Goal: Task Accomplishment & Management: Use online tool/utility

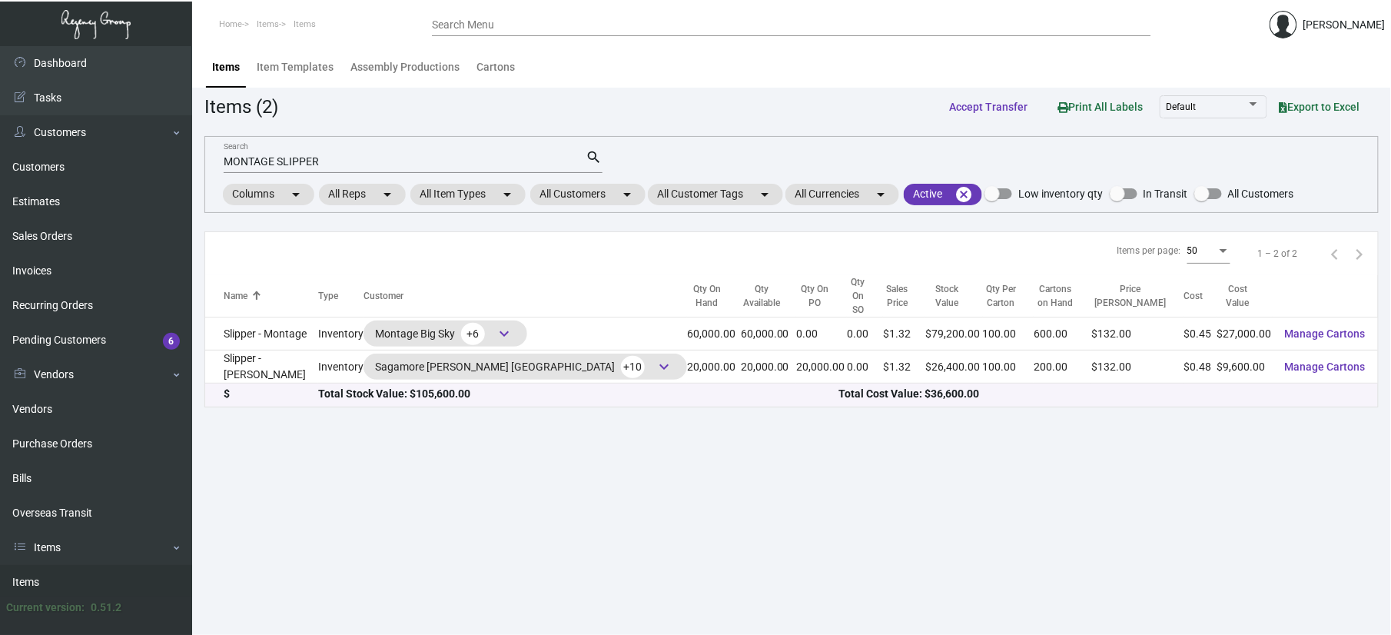
click at [377, 173] on mat-form-field "MONTAGE SLIPPER Search search" at bounding box center [413, 161] width 379 height 48
click at [385, 146] on mat-form-field "MONTAGE SLIPPER Search search" at bounding box center [413, 161] width 379 height 48
drag, startPoint x: 369, startPoint y: 160, endPoint x: 0, endPoint y: 109, distance: 372.4
click at [0, 148] on html "Home Items Items Search Menu [PERSON_NAME] Dashboard Dashboard Tasks Customers …" at bounding box center [695, 317] width 1391 height 635
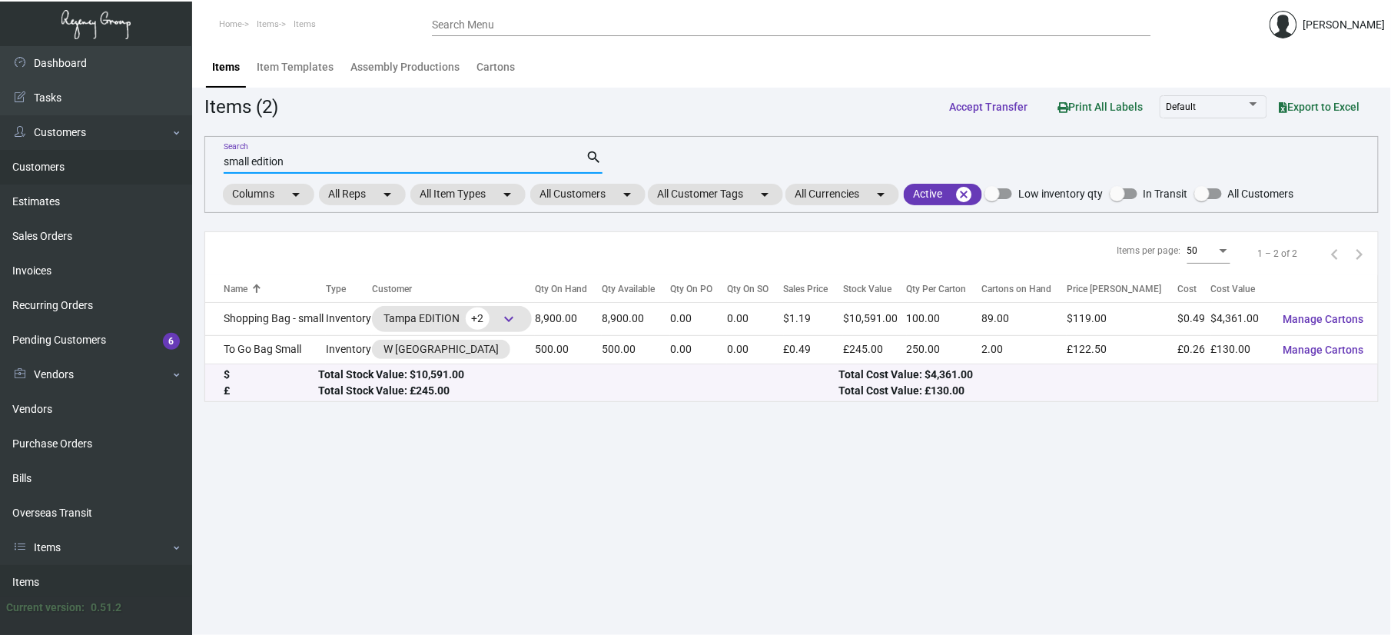
drag, startPoint x: 254, startPoint y: 158, endPoint x: 48, endPoint y: 163, distance: 206.0
click at [48, 163] on div "Dashboard Dashboard Tasks Customers Customers Estimates Sales Orders Invoices R…" at bounding box center [695, 340] width 1391 height 589
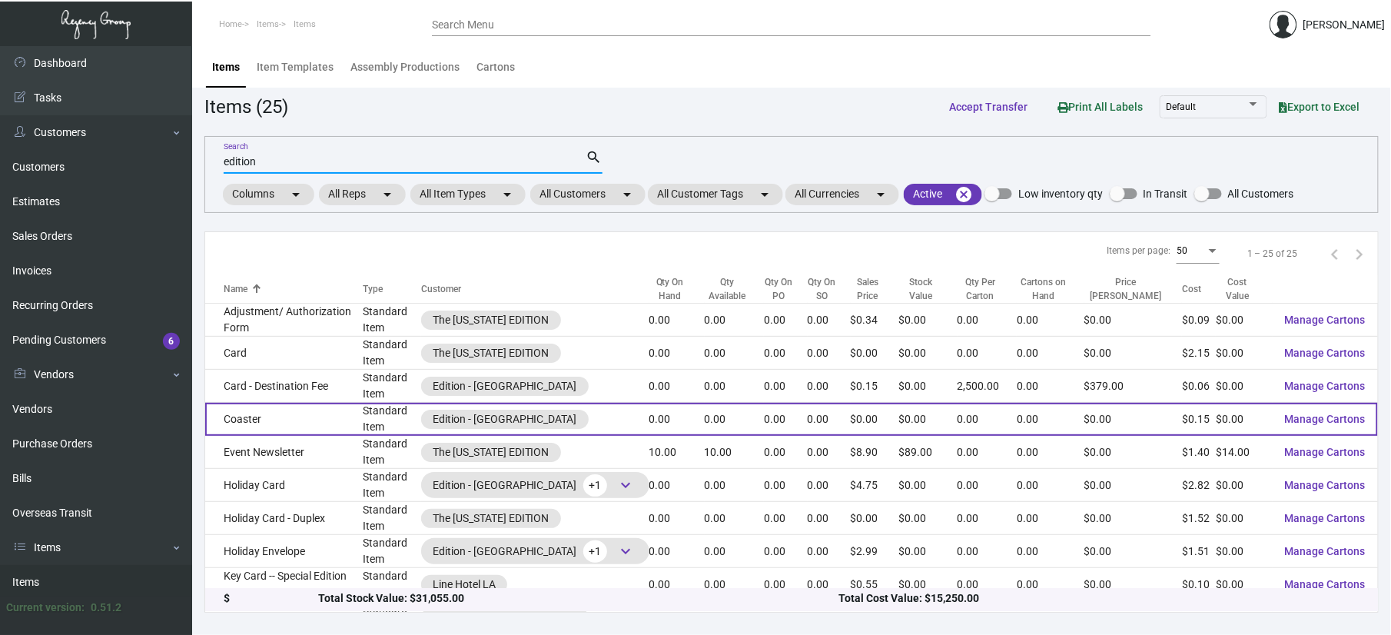
type input "edition"
click at [547, 419] on div "Edition - [GEOGRAPHIC_DATA]" at bounding box center [505, 419] width 144 height 16
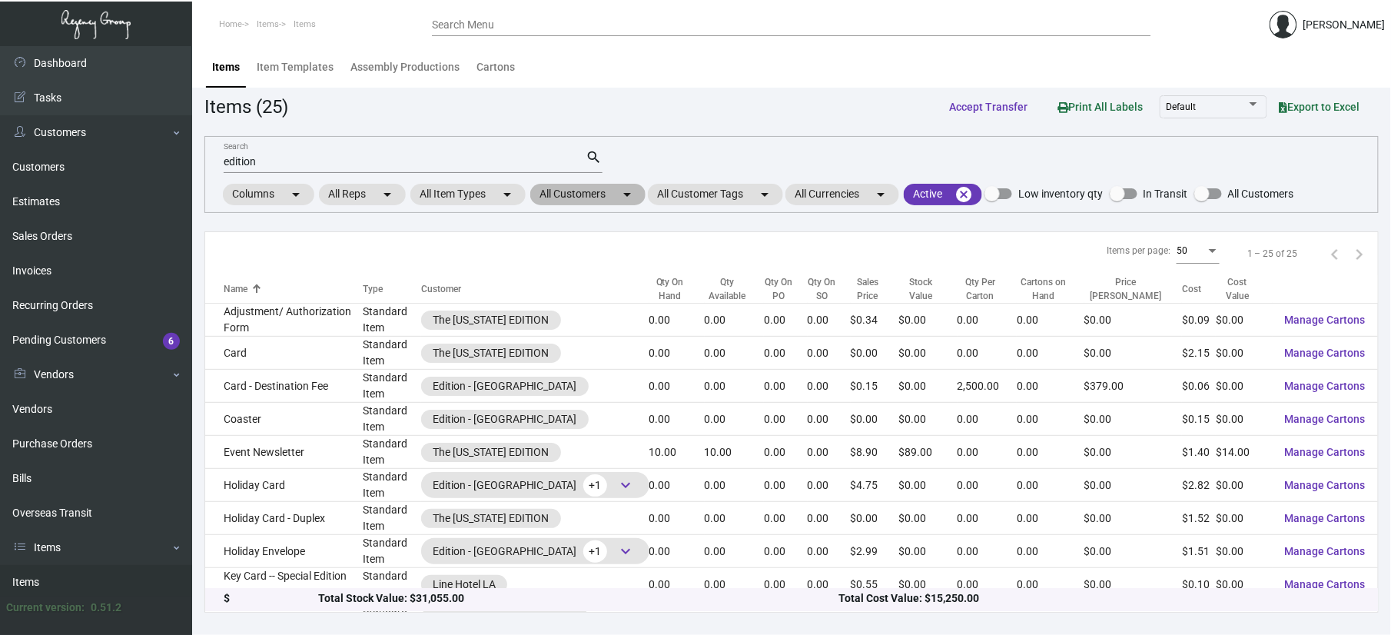
click at [575, 194] on mat-chip "All Customers arrow_drop_down" at bounding box center [587, 195] width 115 height 22
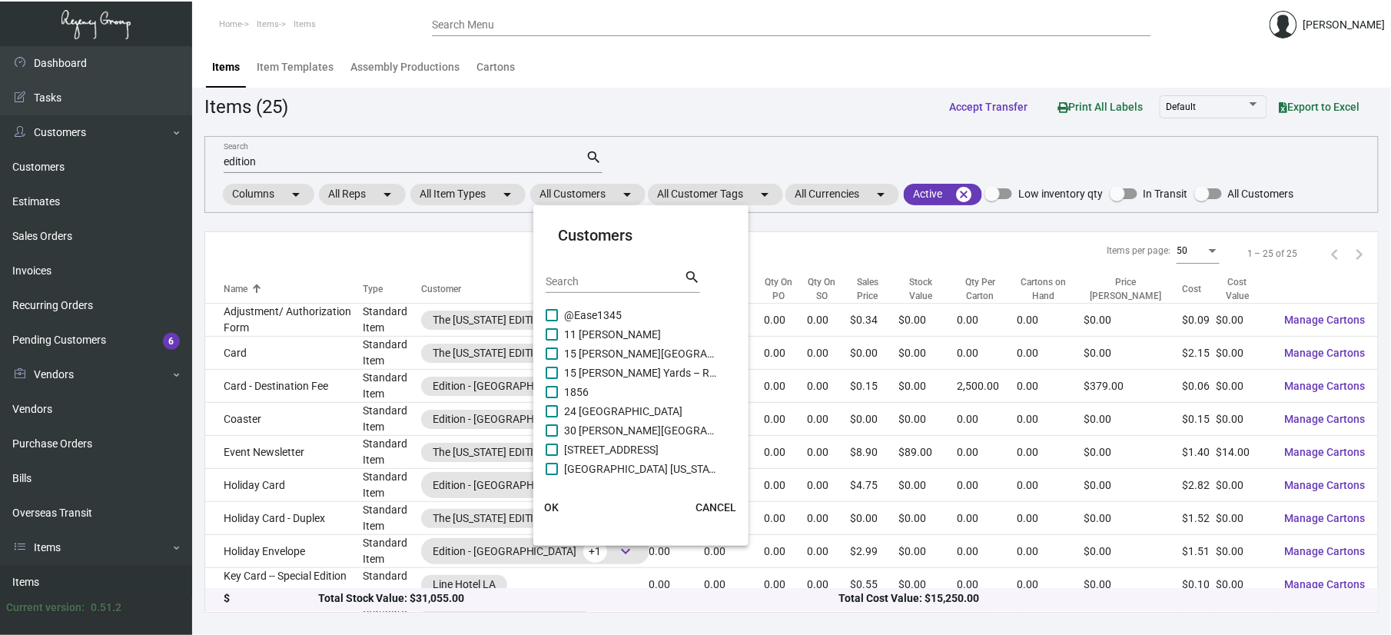
click at [641, 289] on div "Search" at bounding box center [615, 281] width 138 height 24
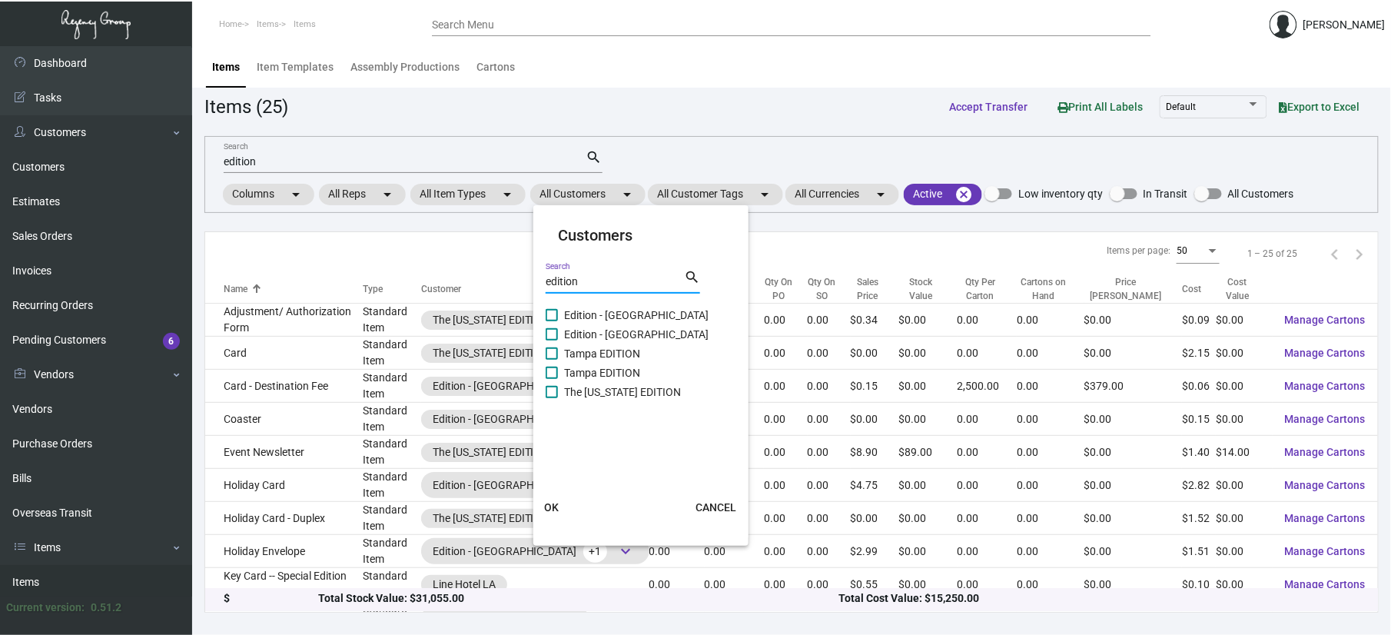
type input "edition"
click at [591, 317] on span "Edition - [GEOGRAPHIC_DATA]" at bounding box center [641, 315] width 154 height 18
click at [552, 321] on input "Edition - [GEOGRAPHIC_DATA]" at bounding box center [551, 321] width 1 height 1
checkbox input "true"
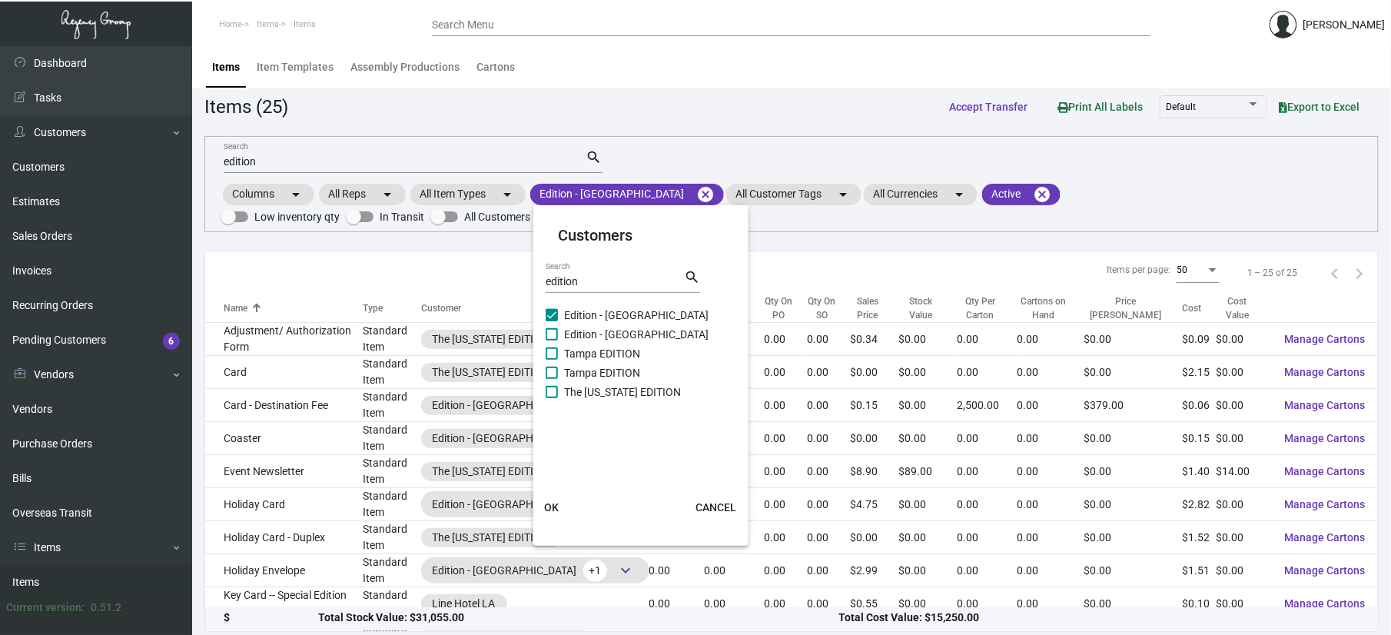
click at [591, 329] on span "Edition - [GEOGRAPHIC_DATA]" at bounding box center [641, 334] width 154 height 18
click at [552, 340] on input "Edition - [GEOGRAPHIC_DATA]" at bounding box center [551, 340] width 1 height 1
checkbox input "true"
click at [591, 347] on span "Tampa EDITION" at bounding box center [641, 353] width 154 height 18
click at [552, 360] on input "Tampa EDITION" at bounding box center [551, 360] width 1 height 1
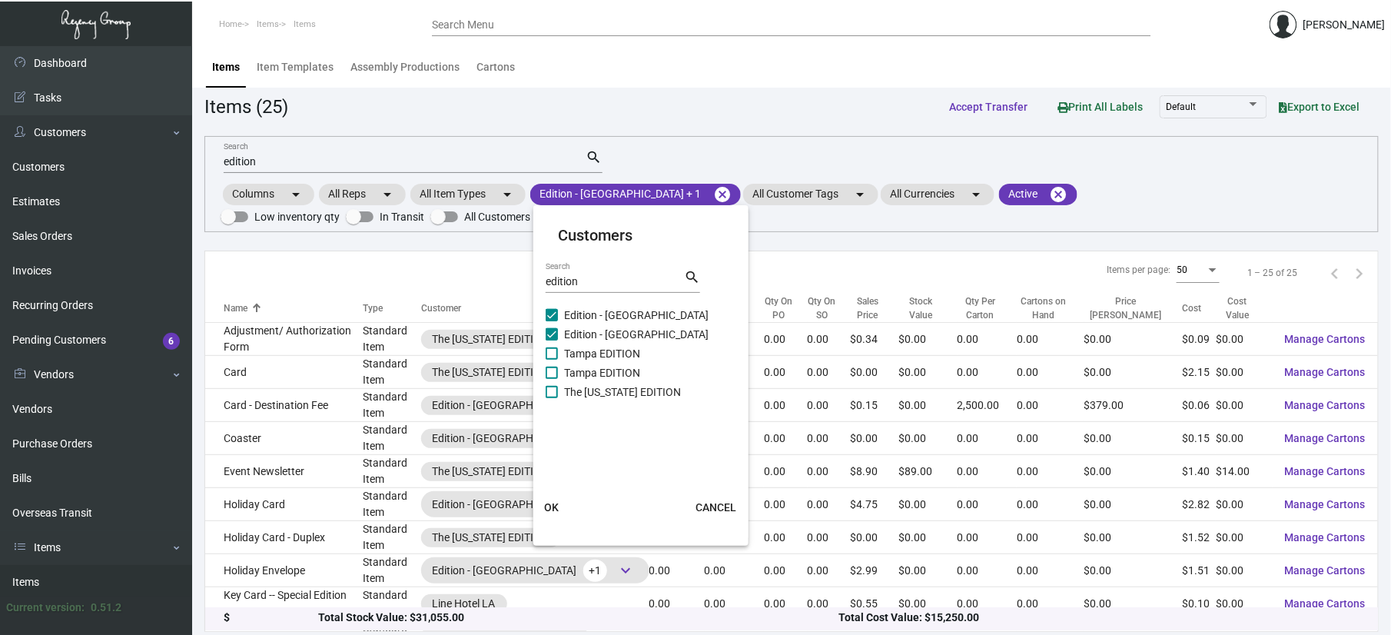
checkbox input "true"
click at [593, 367] on span "Tampa EDITION" at bounding box center [641, 373] width 154 height 18
click at [552, 379] on input "Tampa EDITION" at bounding box center [551, 379] width 1 height 1
click at [593, 375] on span "Tampa EDITION" at bounding box center [641, 373] width 154 height 18
click at [552, 379] on input "Tampa EDITION" at bounding box center [551, 379] width 1 height 1
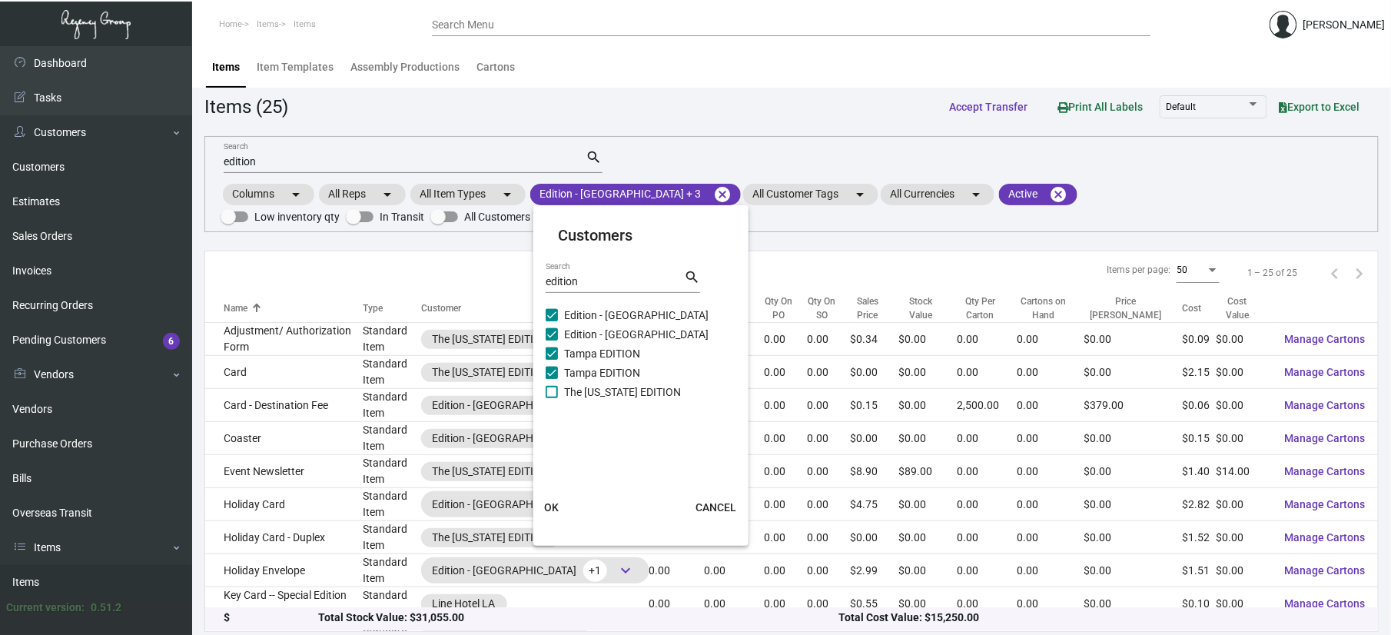
checkbox input "false"
click at [593, 383] on span "The [US_STATE] EDITION" at bounding box center [641, 392] width 154 height 18
click at [552, 398] on input "The [US_STATE] EDITION" at bounding box center [551, 398] width 1 height 1
checkbox input "true"
click at [594, 375] on span "Tampa EDITION" at bounding box center [641, 373] width 154 height 18
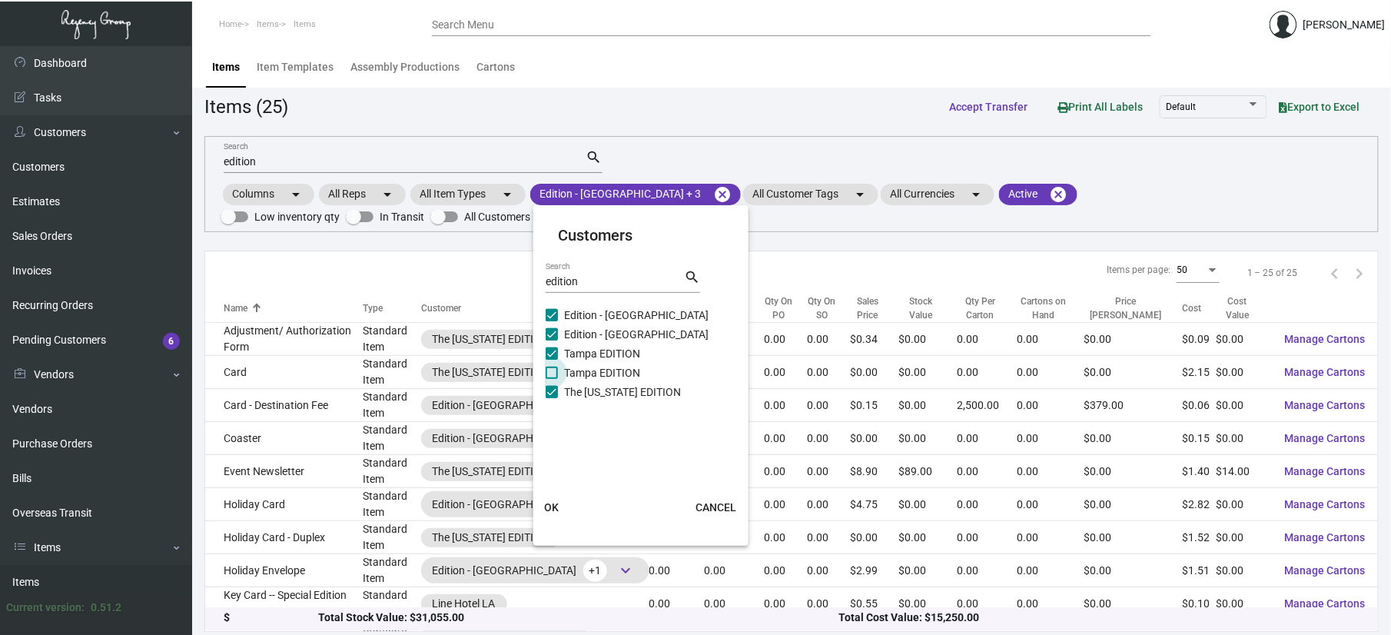
click at [552, 379] on input "Tampa EDITION" at bounding box center [551, 379] width 1 height 1
checkbox input "true"
click at [561, 507] on button "OK" at bounding box center [551, 507] width 49 height 28
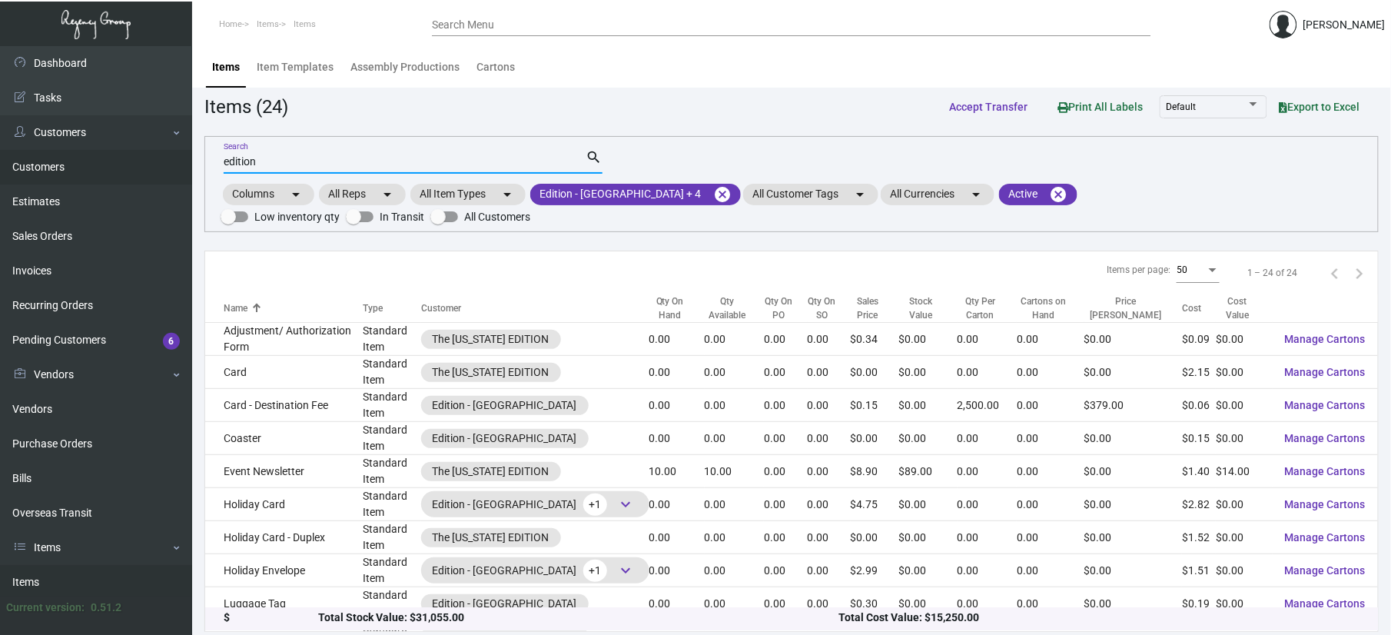
drag, startPoint x: 320, startPoint y: 164, endPoint x: 167, endPoint y: 161, distance: 153.0
click at [167, 161] on div "Dashboard Dashboard Tasks Customers Customers Estimates Sales Orders Invoices R…" at bounding box center [695, 342] width 1391 height 593
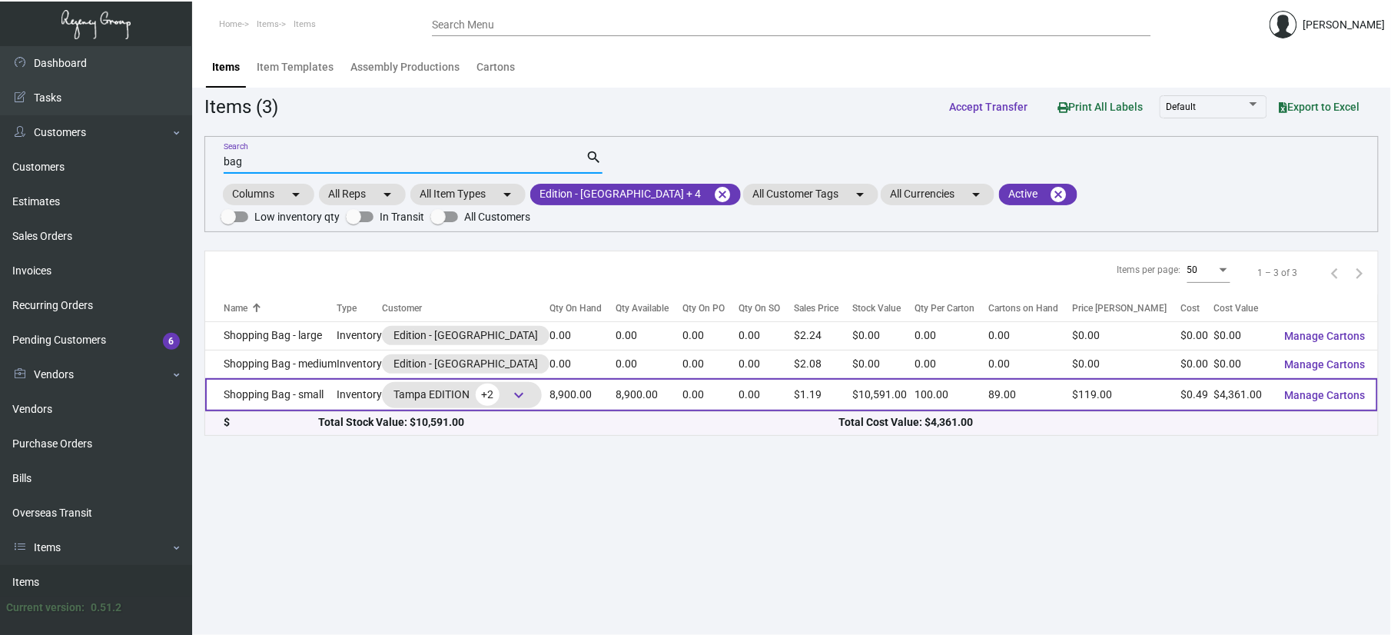
type input "bag"
click at [275, 382] on td "Shopping Bag - small" at bounding box center [270, 394] width 131 height 33
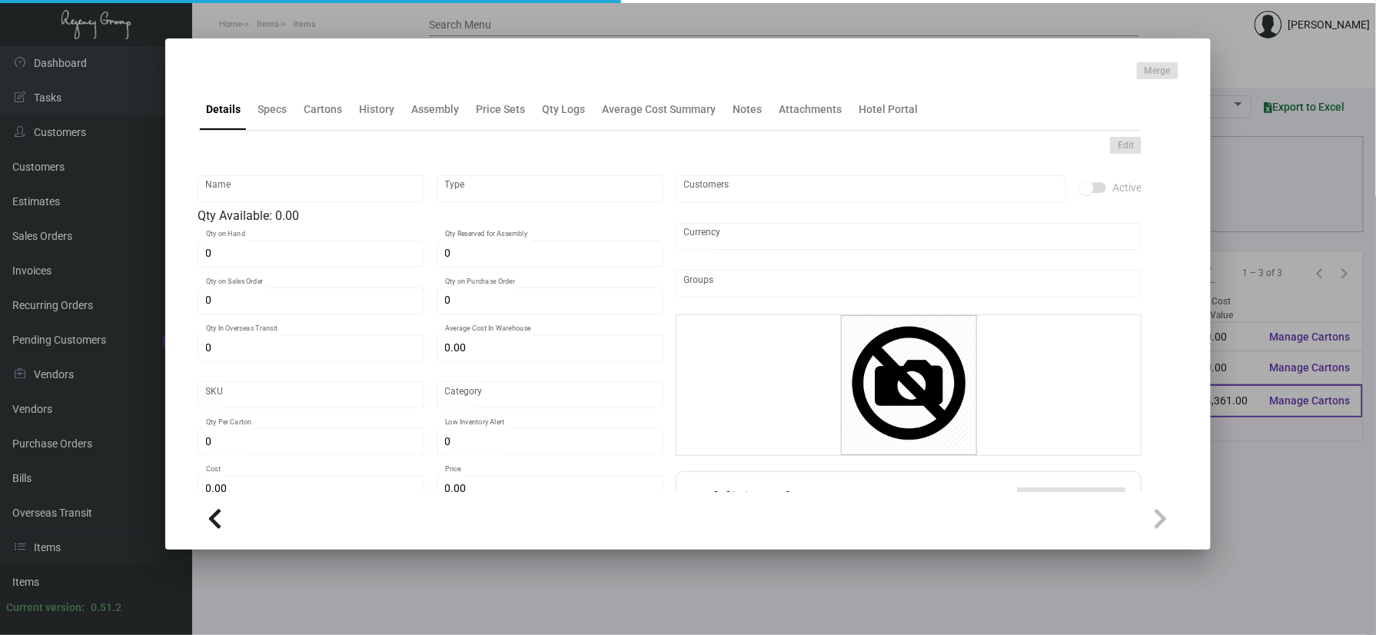
type input "Shopping Bag - small"
type input "Inventory"
type input "8,900"
type input "$ 0.49"
type input "EHBGSM001"
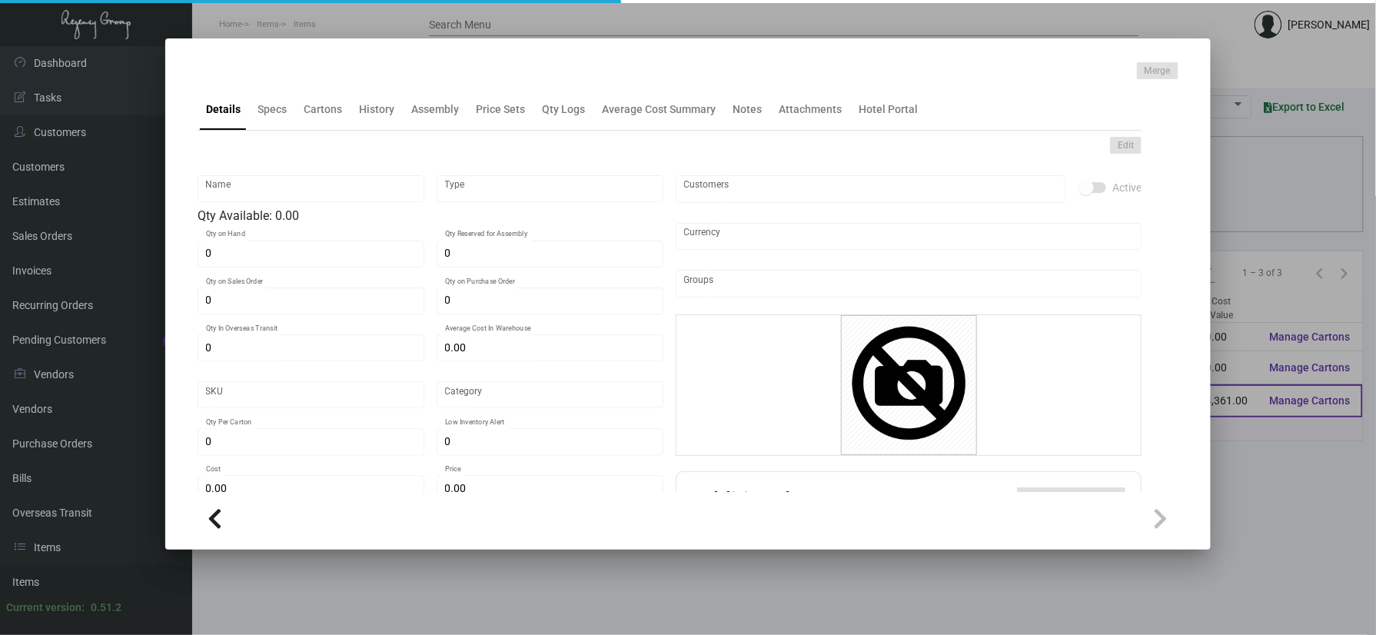
type input "Overseas"
type input "100"
type input "$ 0.49"
type input "$ 1.19"
checkbox input "true"
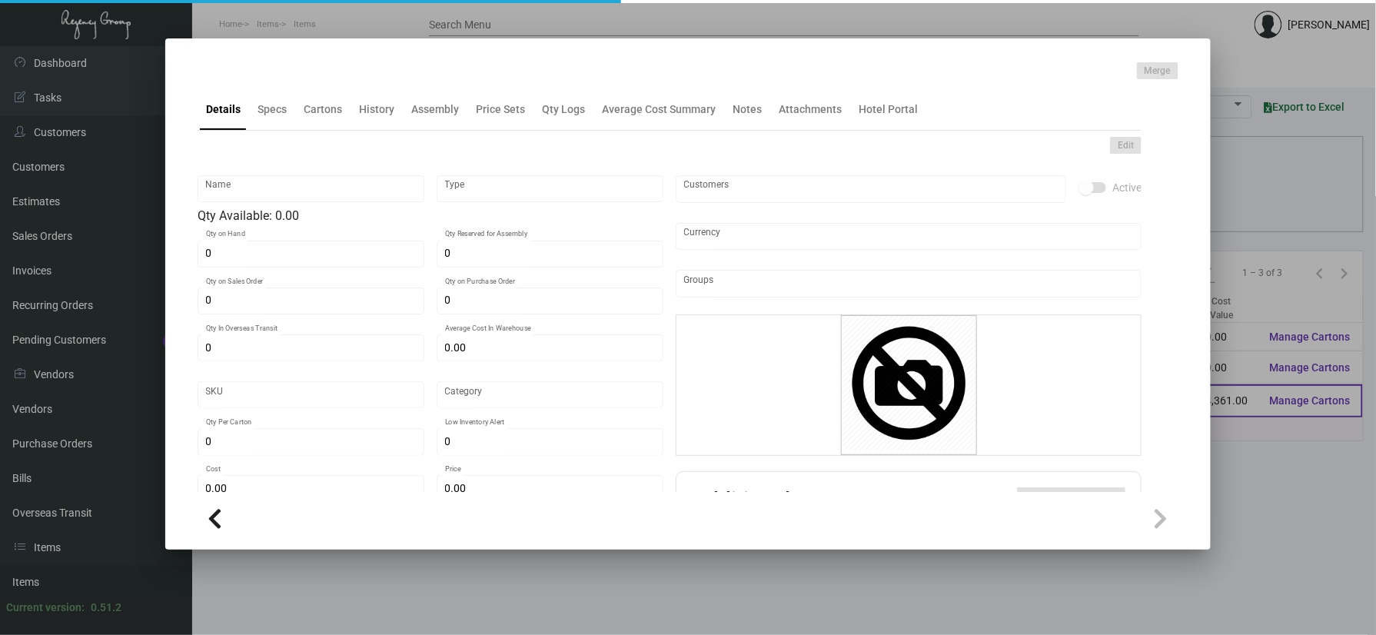
type input "United States Dollar $"
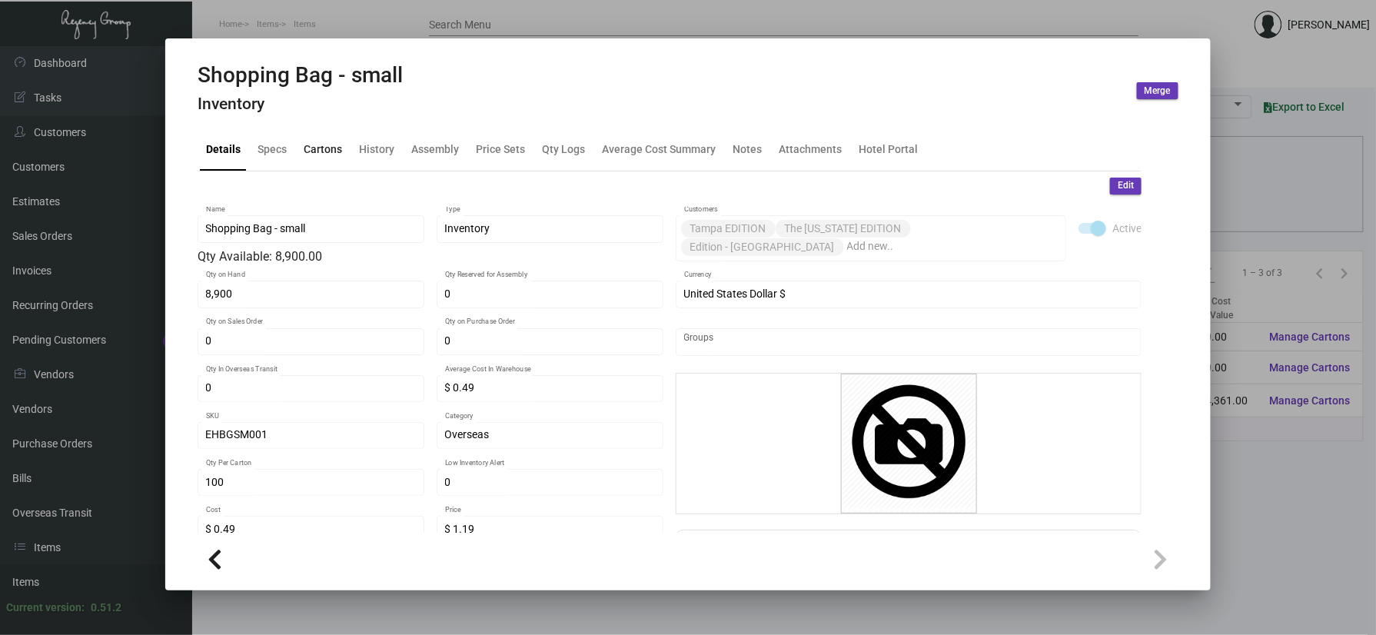
click at [317, 139] on div "Cartons" at bounding box center [322, 149] width 51 height 37
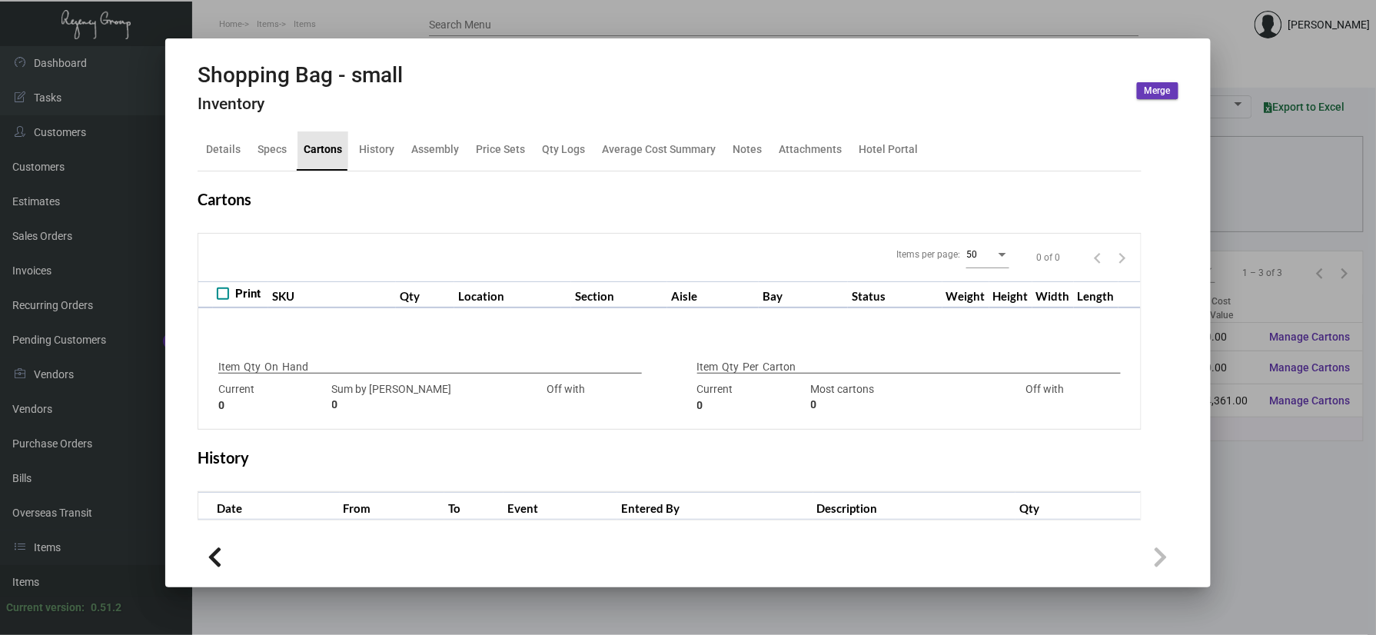
type input "8,900"
type input "5000"
type input "+3900"
type input "100"
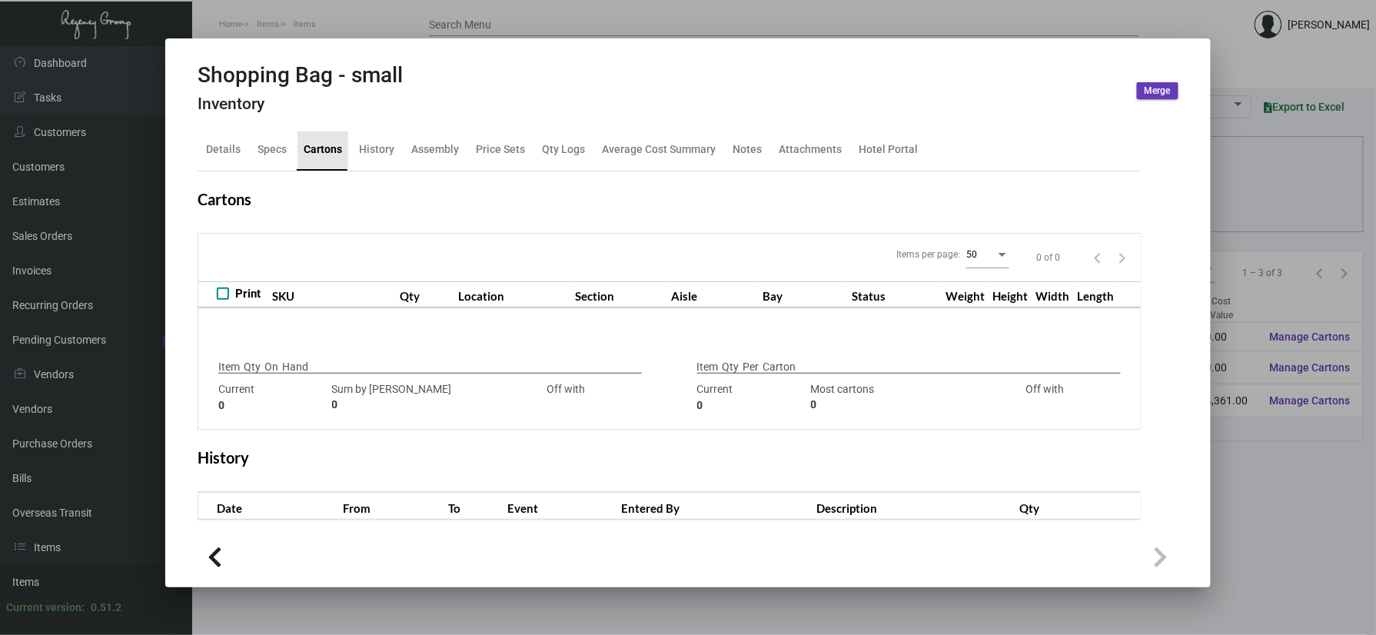
type input "0"
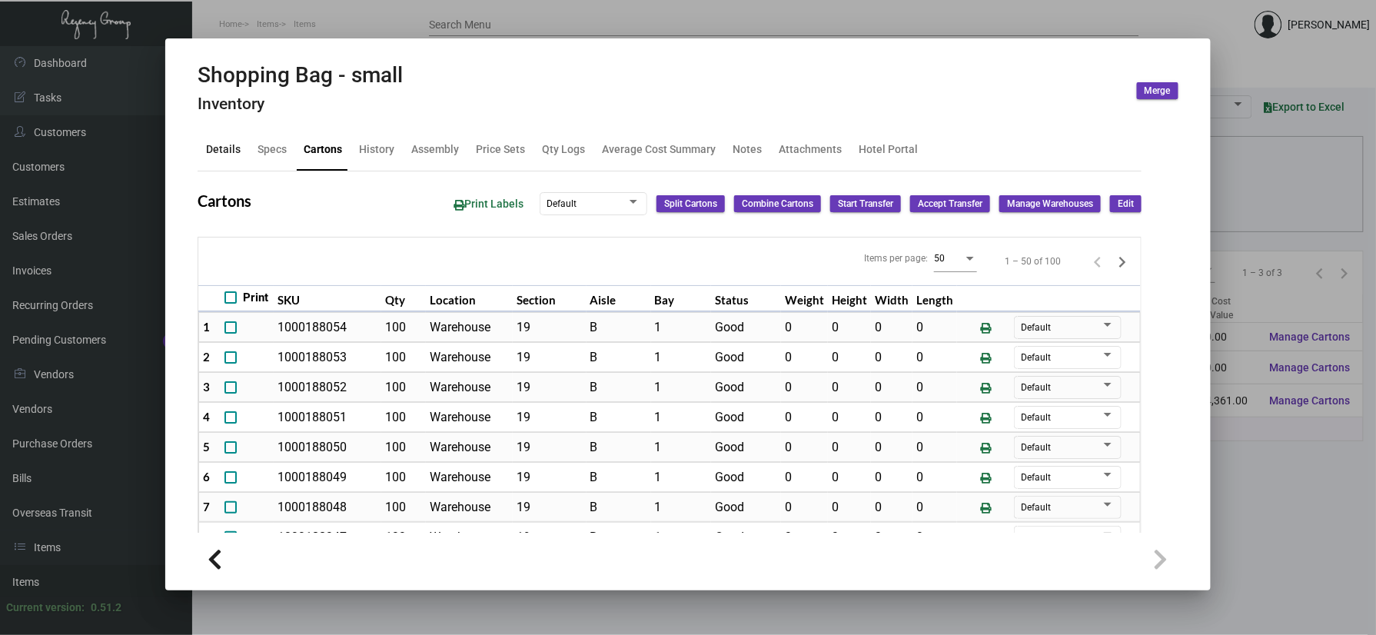
click at [207, 146] on div "Details" at bounding box center [223, 149] width 35 height 16
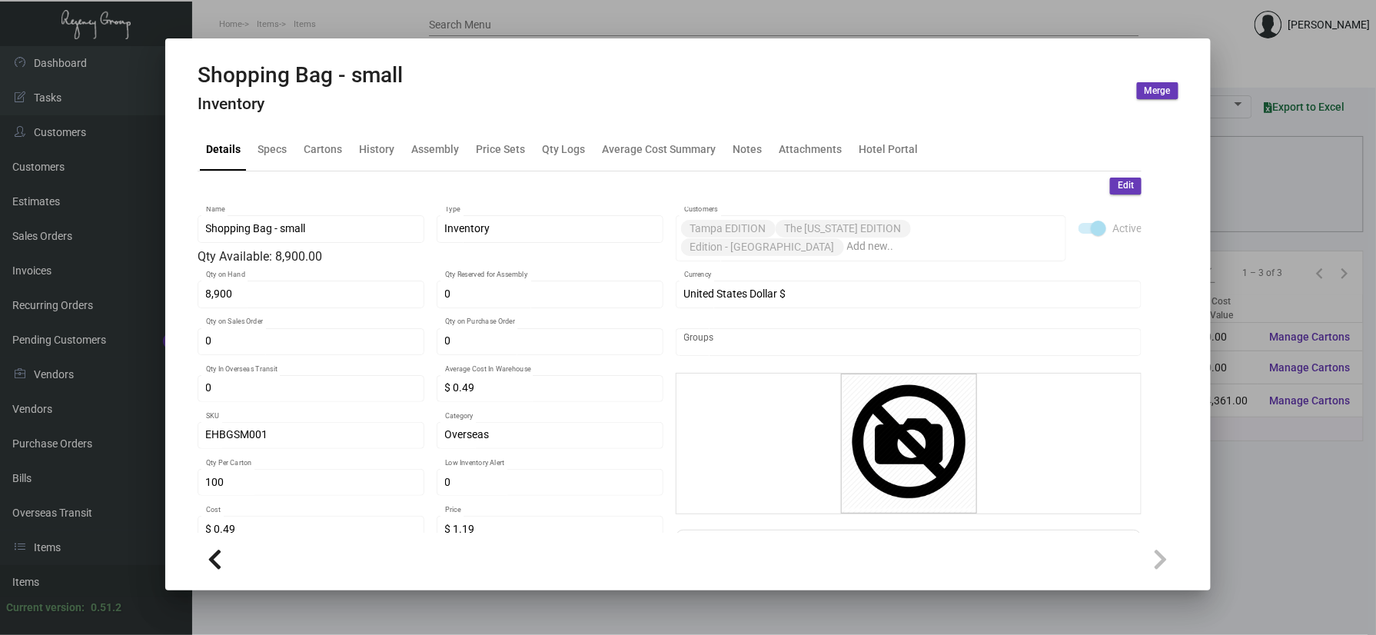
click at [312, 5] on div at bounding box center [688, 317] width 1376 height 635
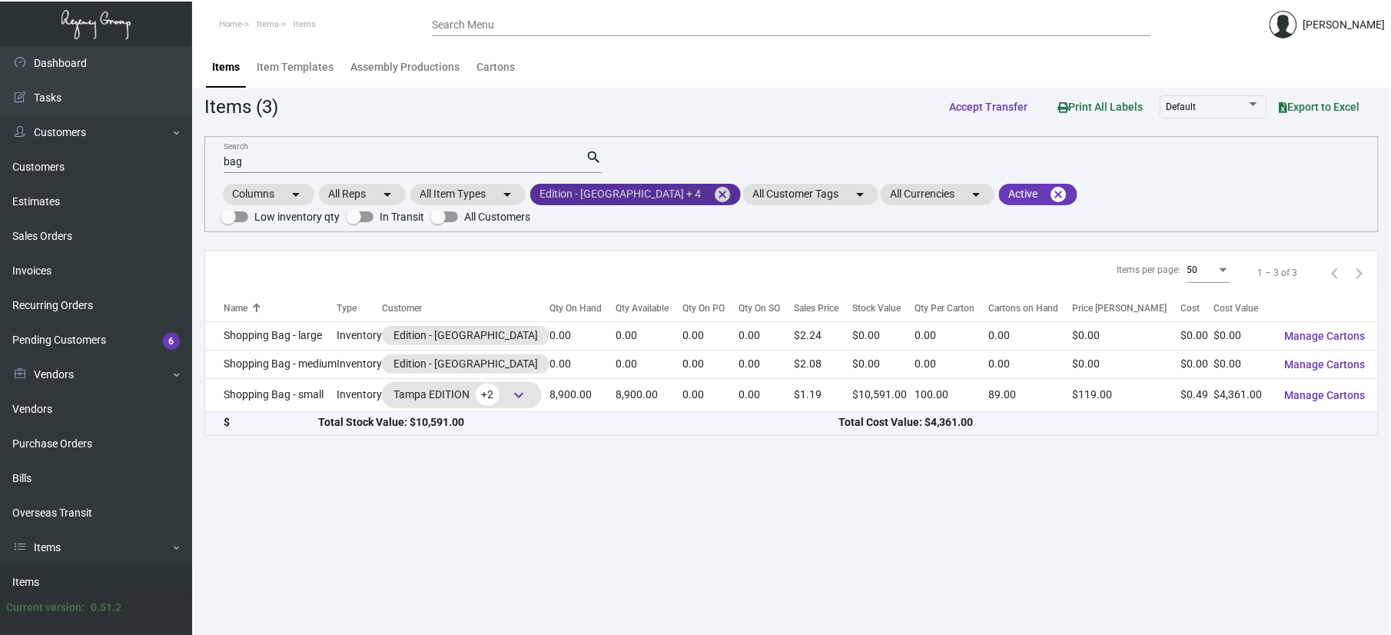
click at [713, 188] on mat-icon "cancel" at bounding box center [722, 194] width 18 height 18
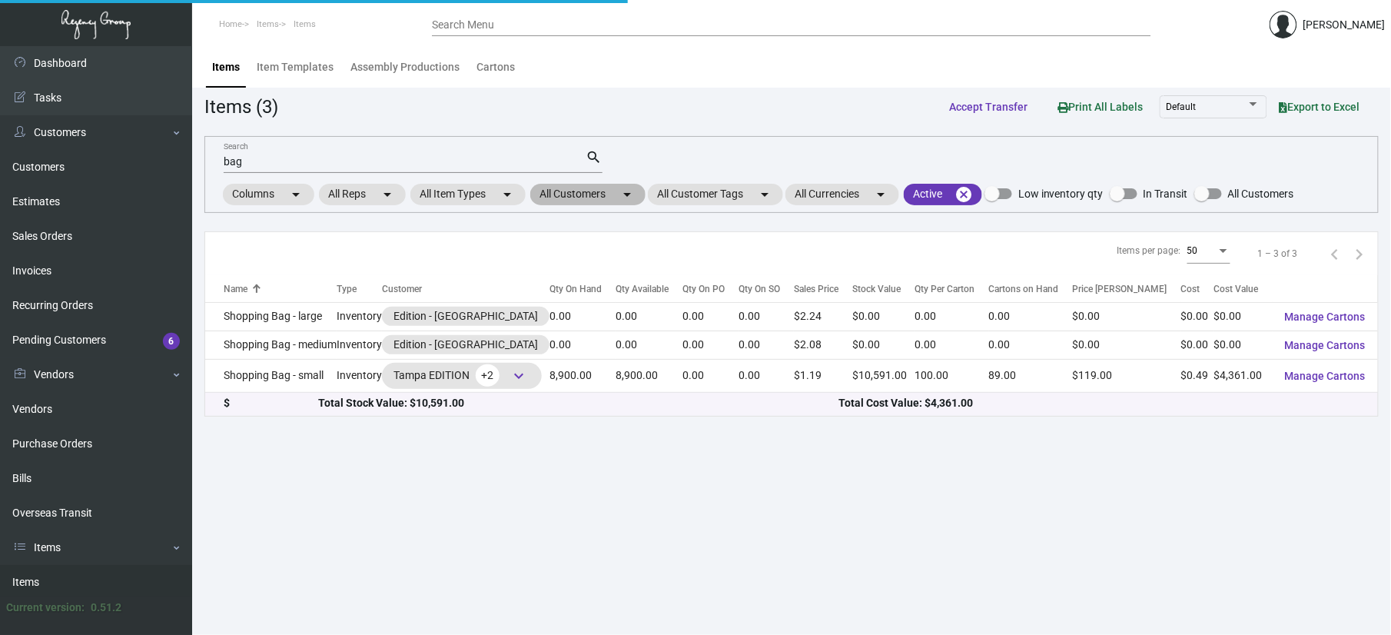
click at [619, 197] on mat-chip "All Customers arrow_drop_down" at bounding box center [587, 195] width 115 height 22
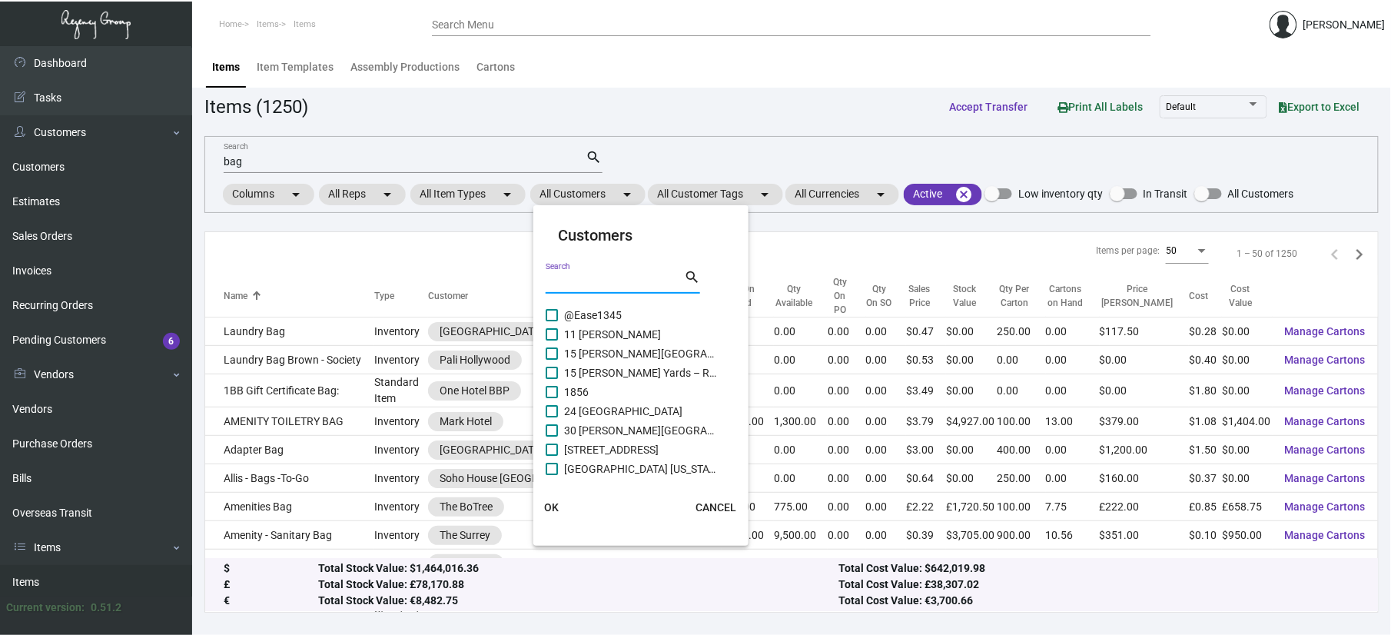
click at [597, 277] on input "Search" at bounding box center [615, 282] width 138 height 12
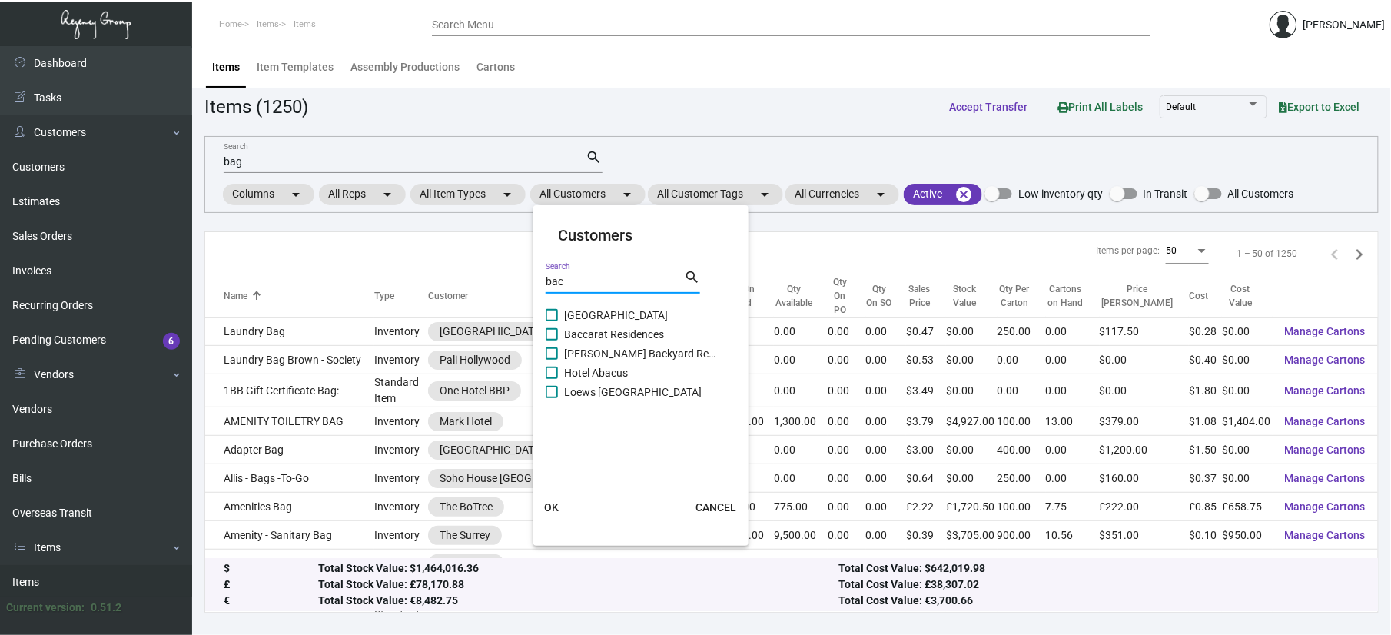
type input "bac"
click at [616, 318] on span "[GEOGRAPHIC_DATA]" at bounding box center [641, 315] width 154 height 18
click at [552, 321] on input "[GEOGRAPHIC_DATA]" at bounding box center [551, 321] width 1 height 1
checkbox input "true"
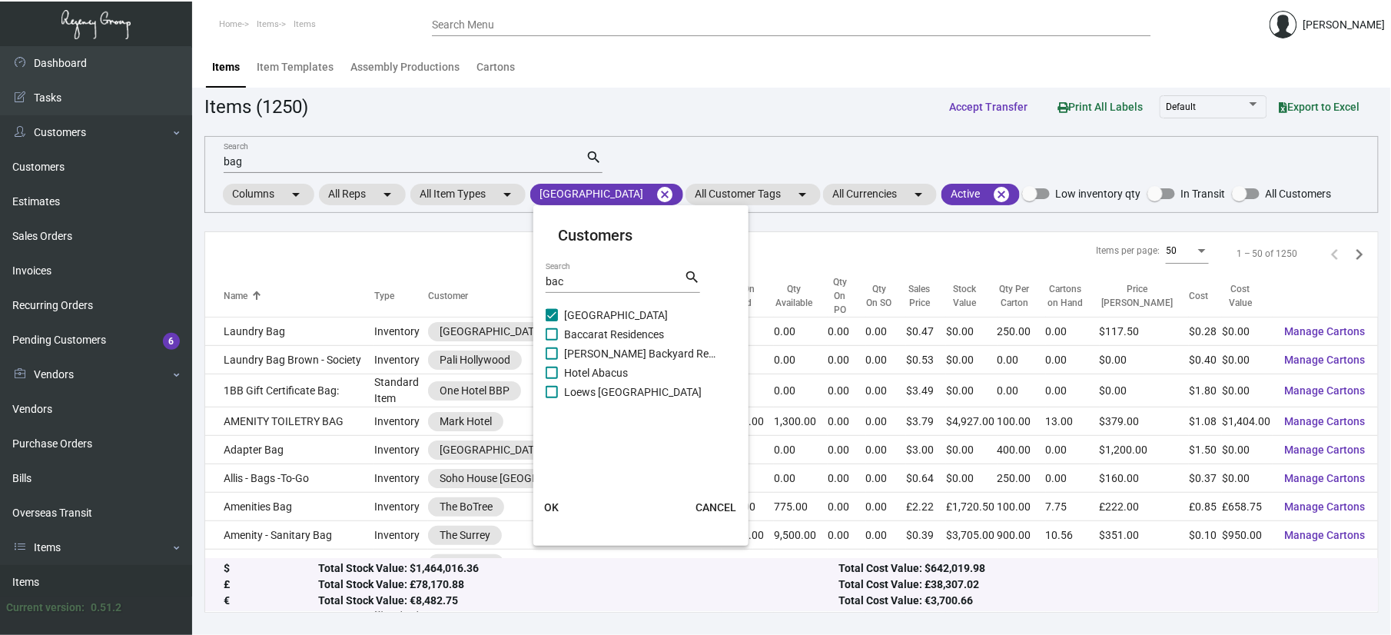
click at [309, 158] on div at bounding box center [695, 317] width 1391 height 635
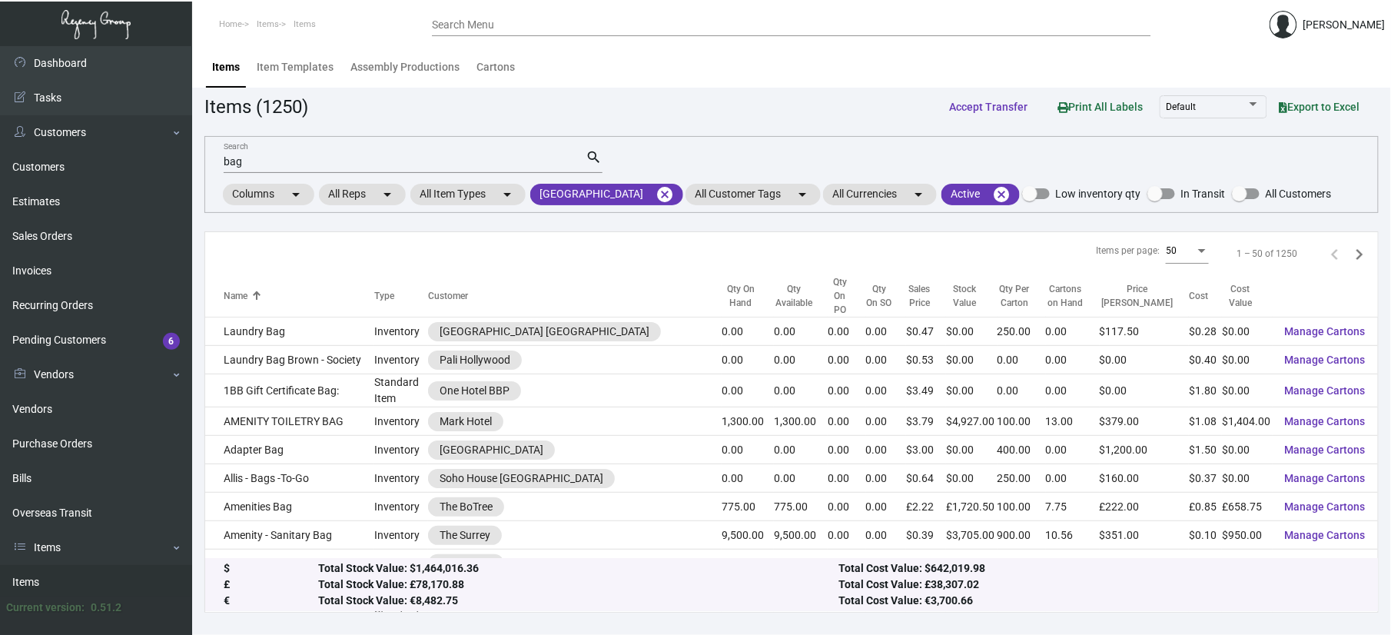
click at [300, 158] on input "bag" at bounding box center [405, 162] width 363 height 12
type input "b"
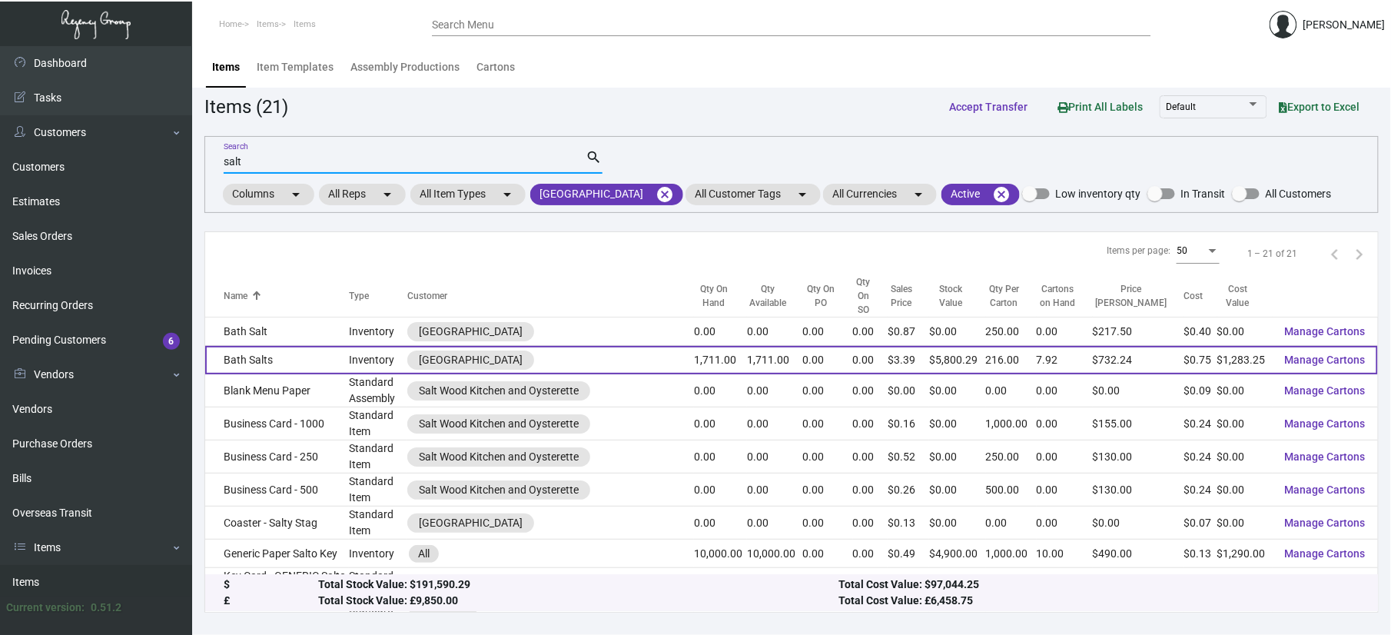
type input "salt"
click at [340, 346] on td "Bath Salts" at bounding box center [277, 360] width 144 height 28
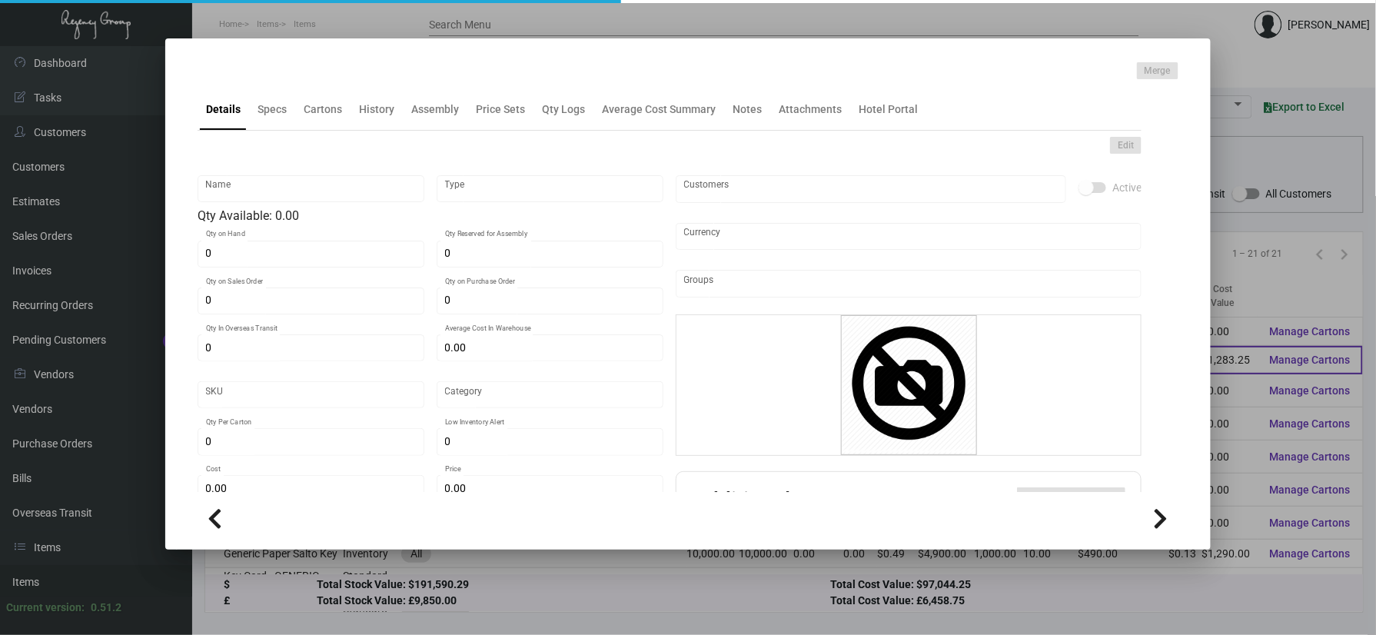
type input "Bath Salts"
type input "Inventory"
type input "1,711"
type input "$ 121.00"
type input "599"
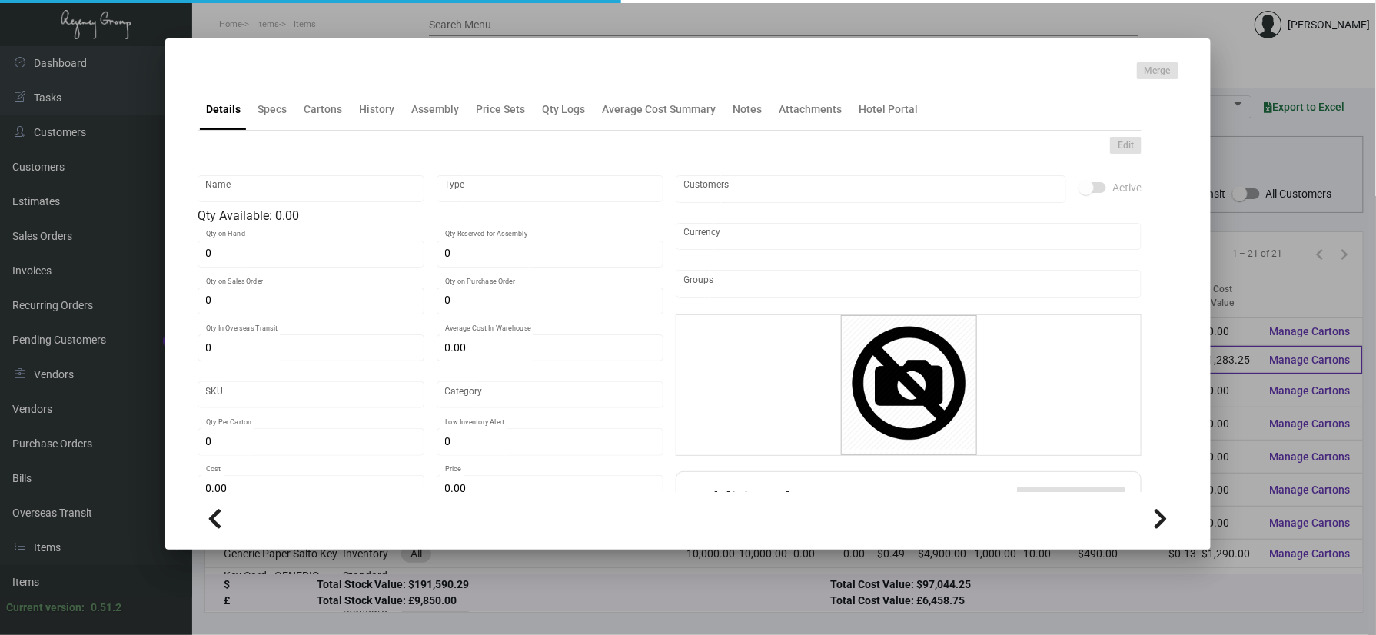
type input "Standard"
type input "216"
type input "250"
type input "$ 0.75"
type input "$ 3.39"
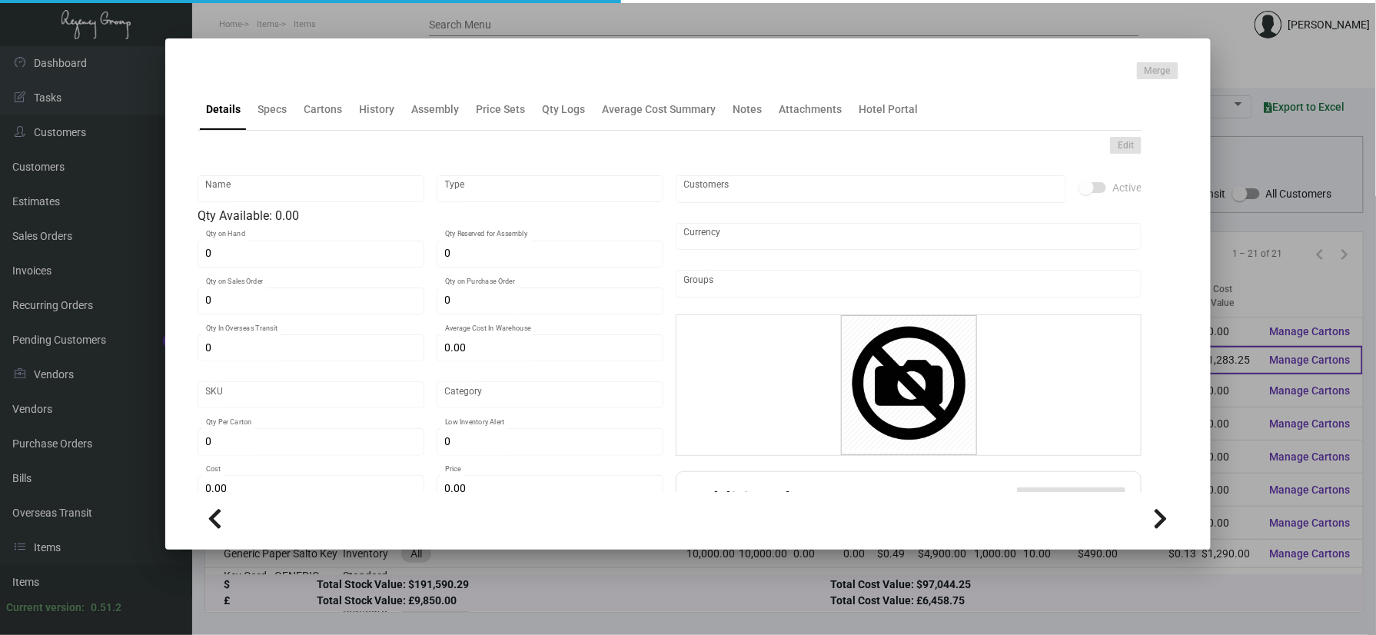
type textarea "Bath Salts: Size 3 oz. Bath Salts with EUCALYPTUS Scent, white color lid in siz…"
checkbox input "true"
type input "United States Dollar $"
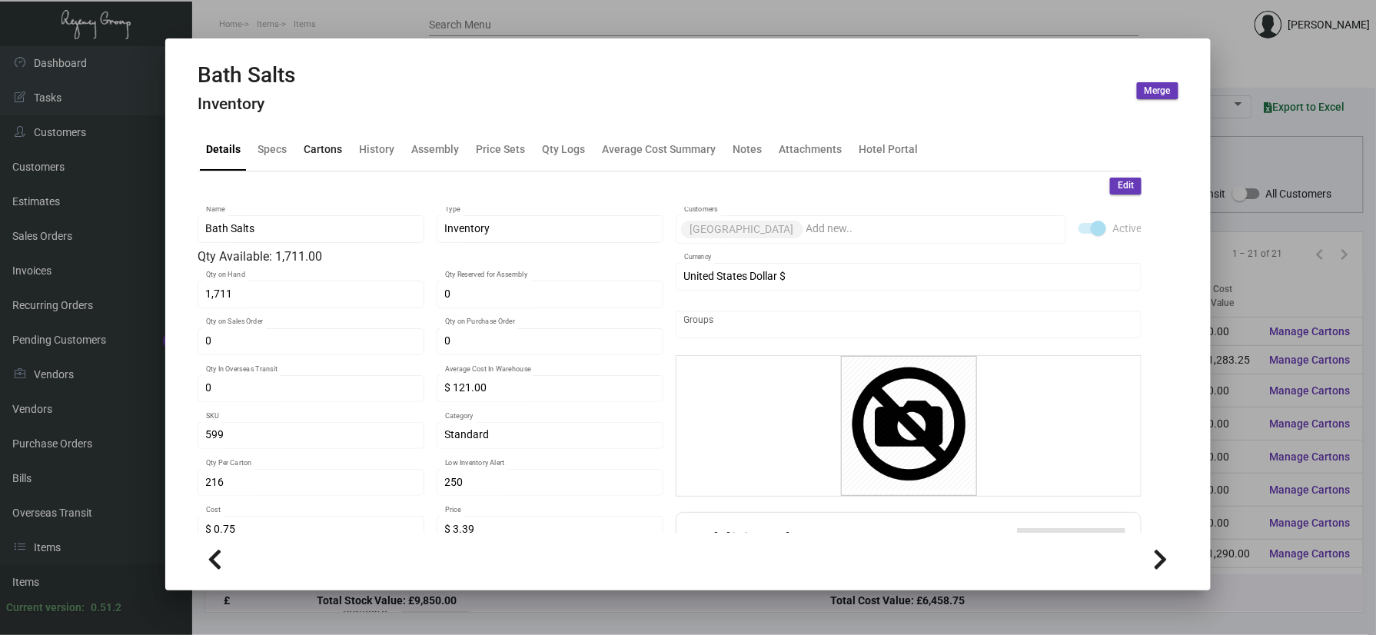
click at [318, 146] on div "Cartons" at bounding box center [323, 149] width 38 height 16
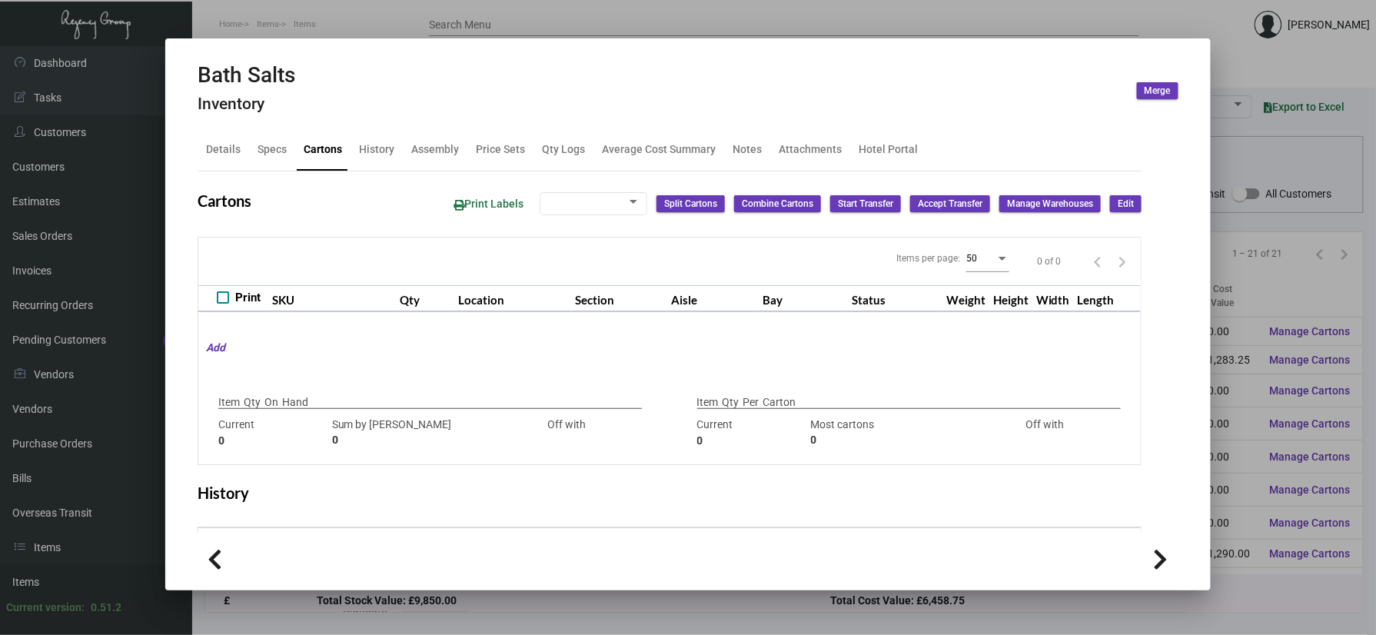
type input "1,711"
type input "1719"
type input "-8"
type input "216"
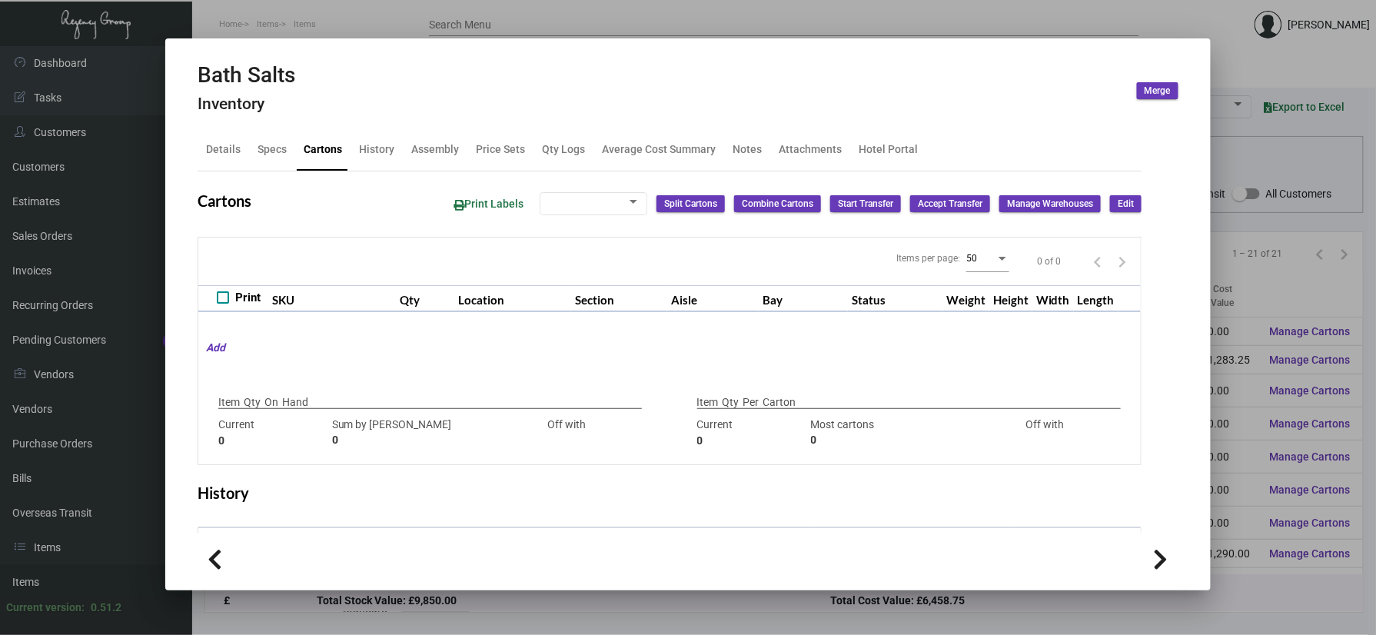
type input "0"
